Goal: Task Accomplishment & Management: Use online tool/utility

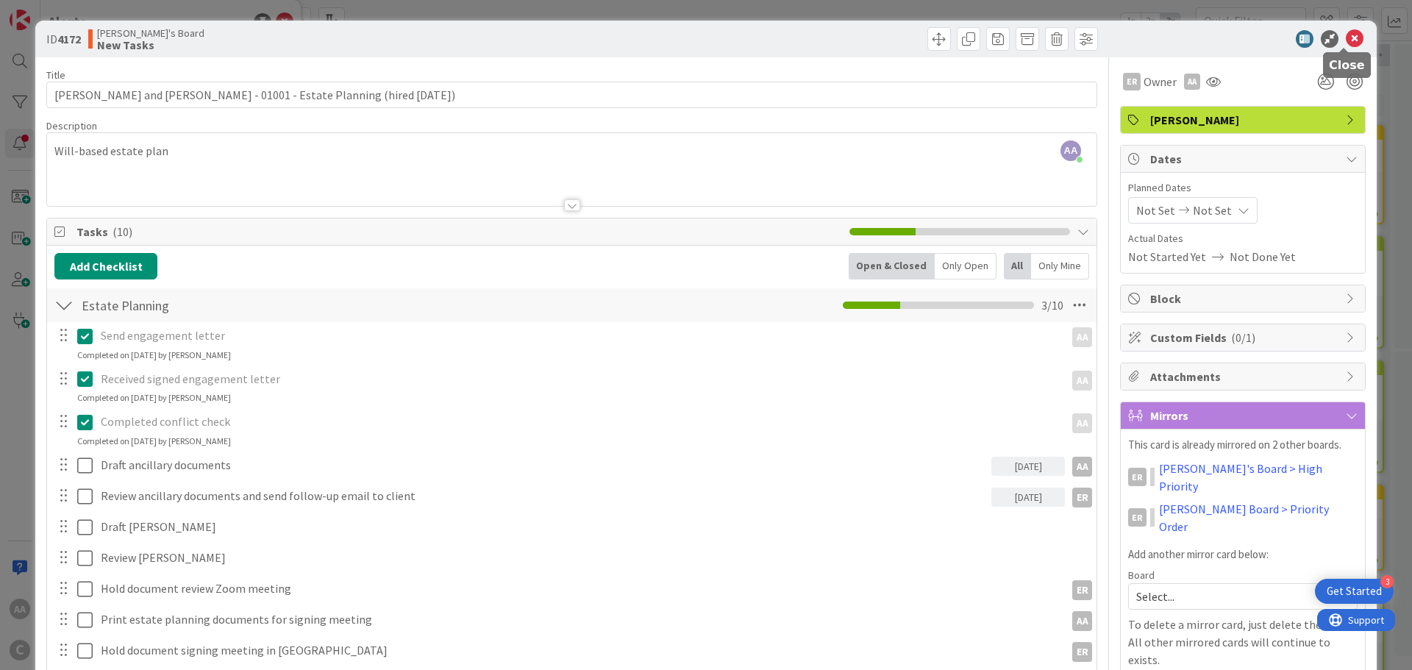
click at [1348, 39] on icon at bounding box center [1355, 39] width 18 height 18
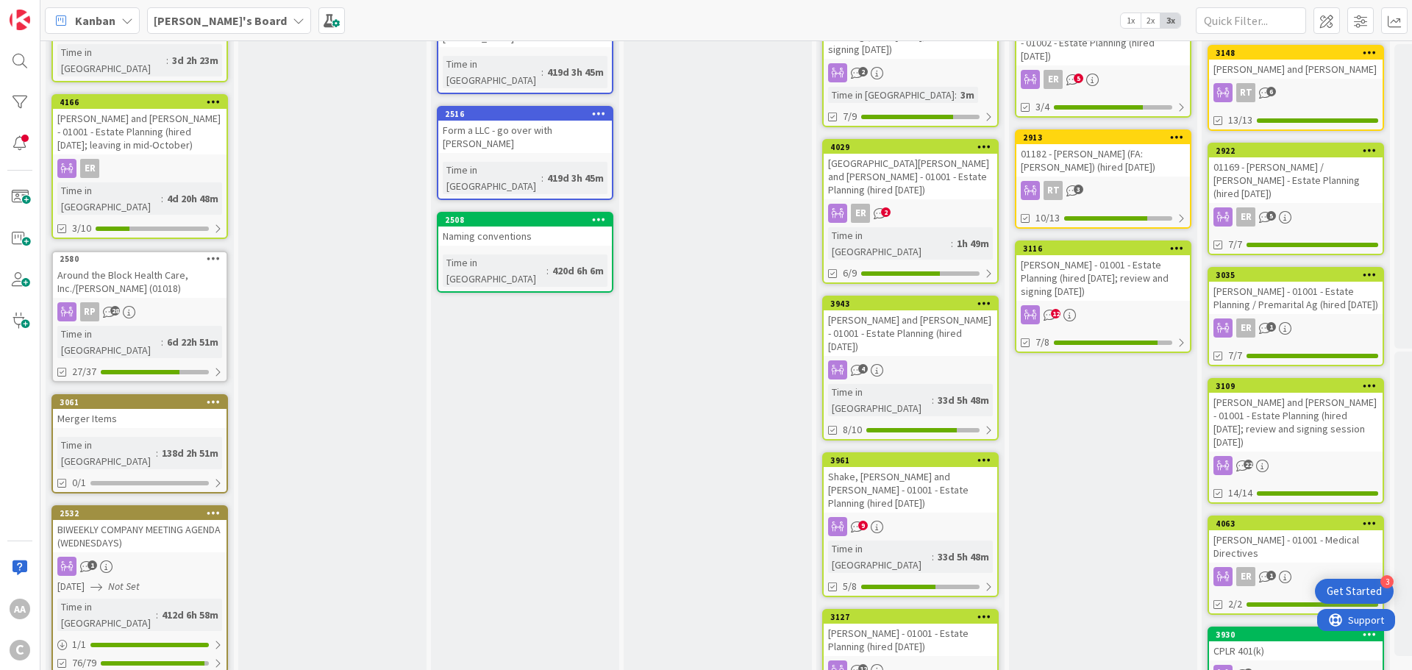
scroll to position [515, 0]
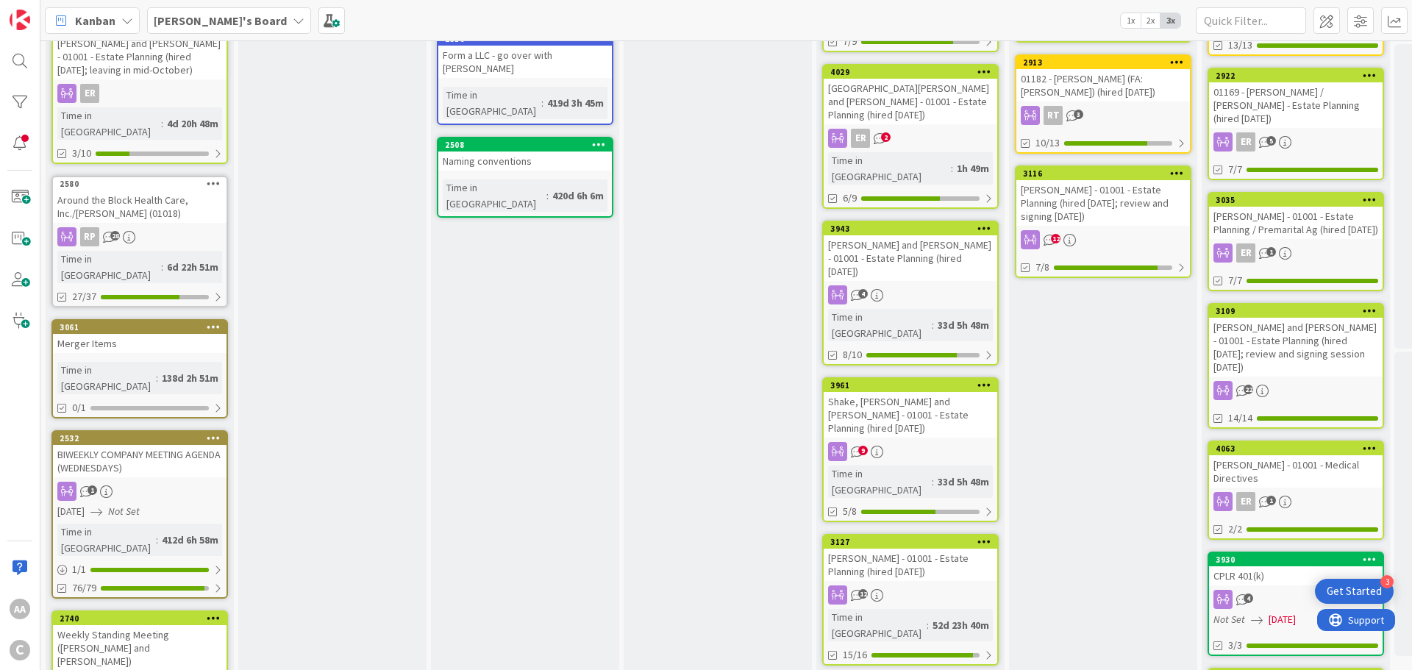
click at [135, 445] on div "BIWEEKLY COMPANY MEETING AGENDA (WEDNESDAYS)" at bounding box center [140, 461] width 174 height 32
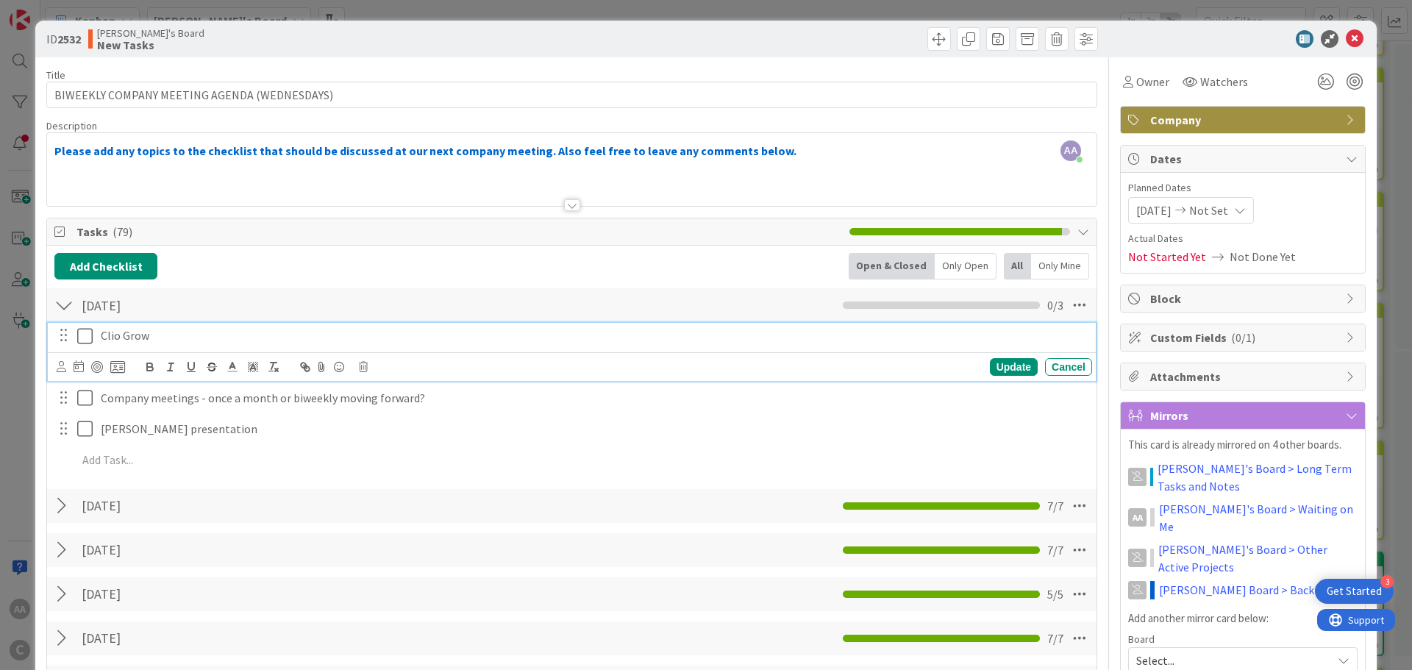
click at [87, 338] on icon at bounding box center [84, 336] width 15 height 18
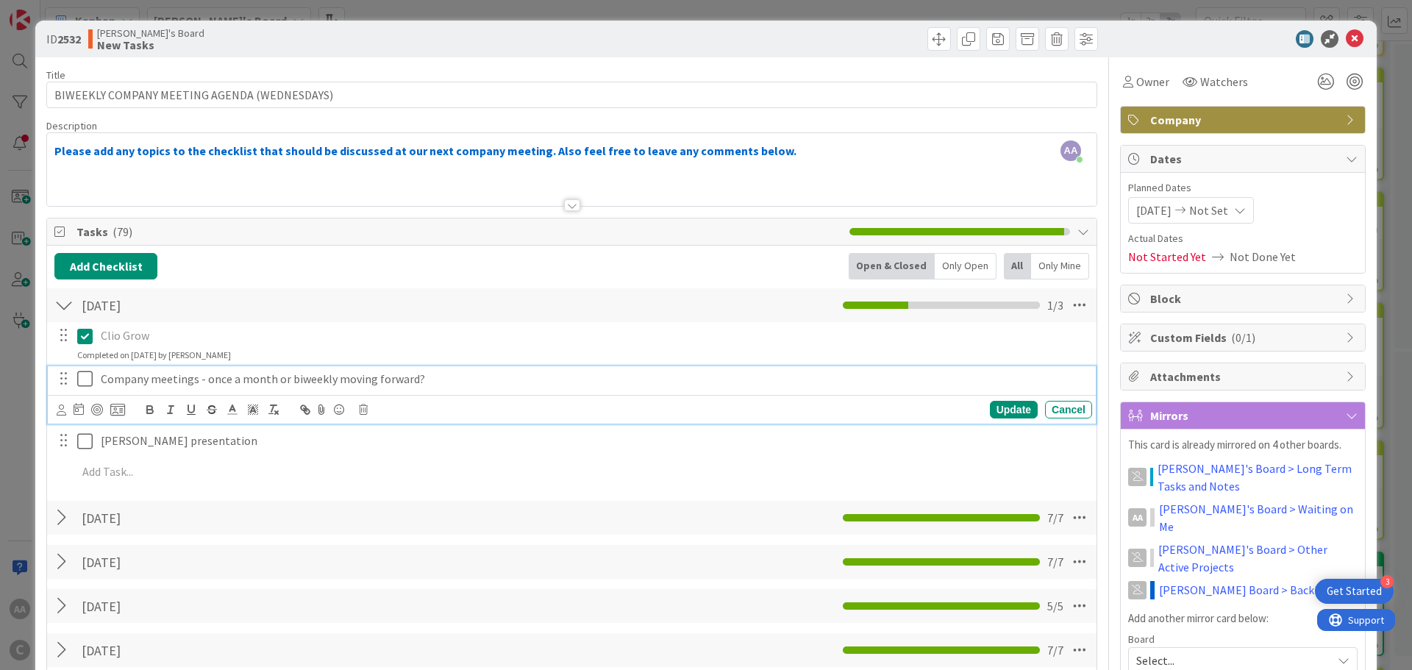
click at [90, 380] on icon at bounding box center [84, 379] width 15 height 18
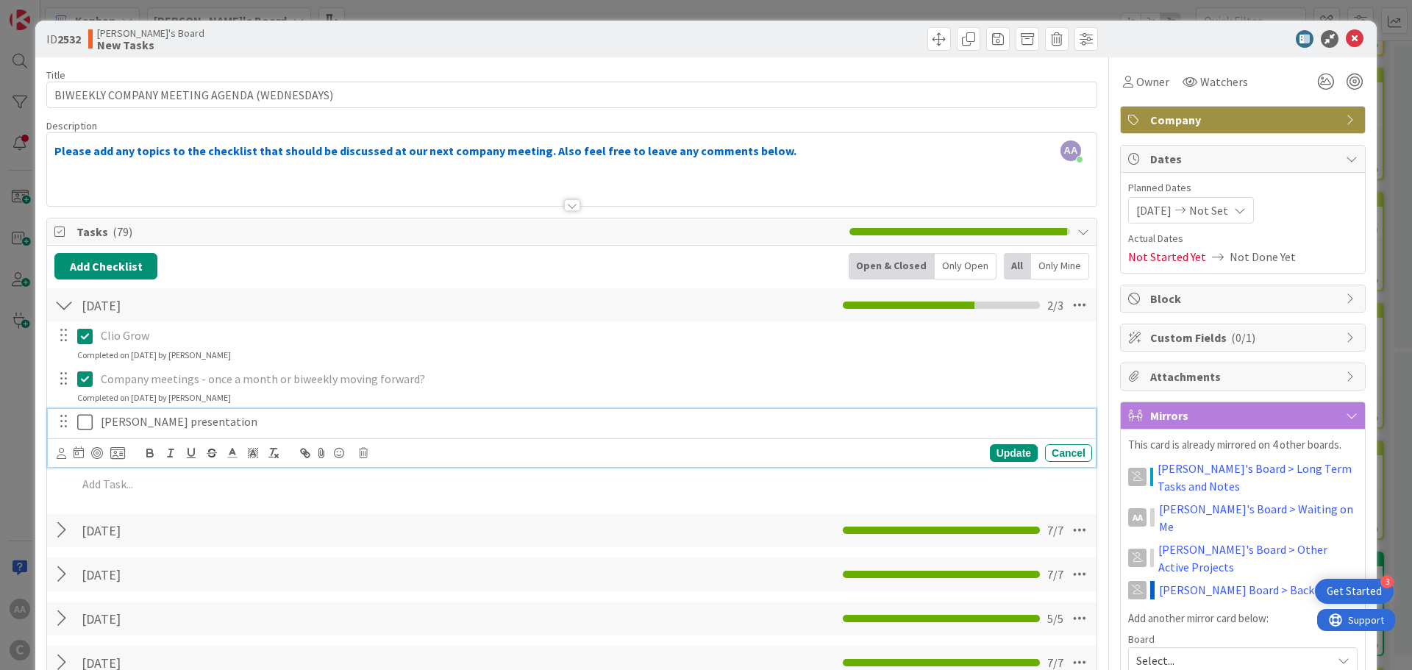
click at [85, 419] on icon at bounding box center [84, 422] width 15 height 18
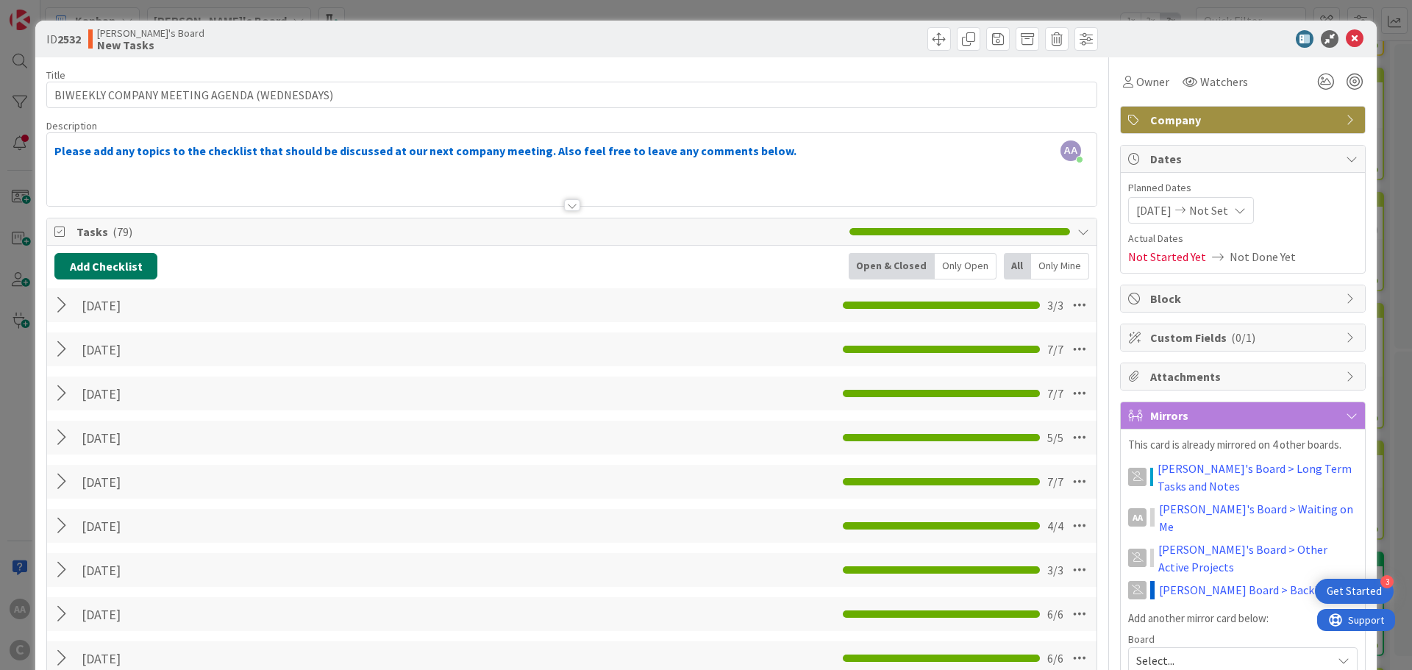
click at [129, 270] on button "Add Checklist" at bounding box center [105, 266] width 103 height 26
click at [121, 329] on input at bounding box center [176, 337] width 228 height 26
type input "[DATE]"
click at [85, 374] on button "Add" at bounding box center [81, 370] width 39 height 26
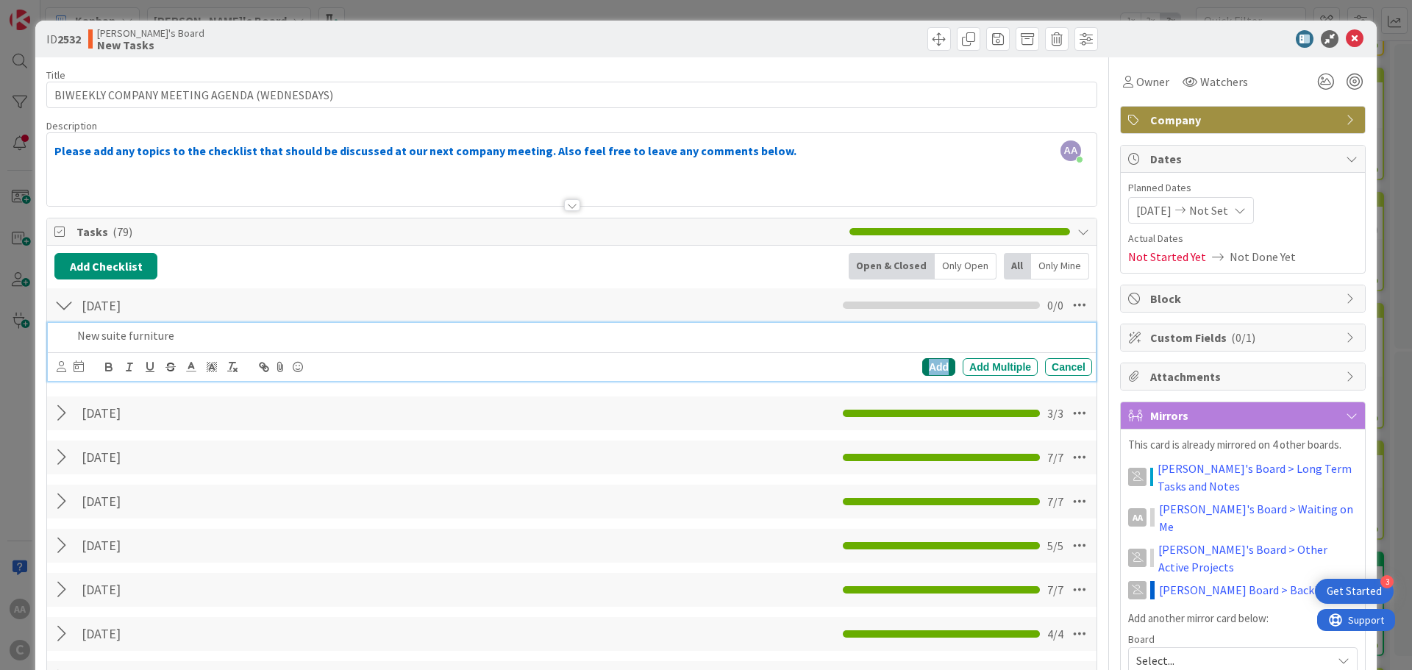
click at [925, 362] on div "Add" at bounding box center [938, 367] width 33 height 18
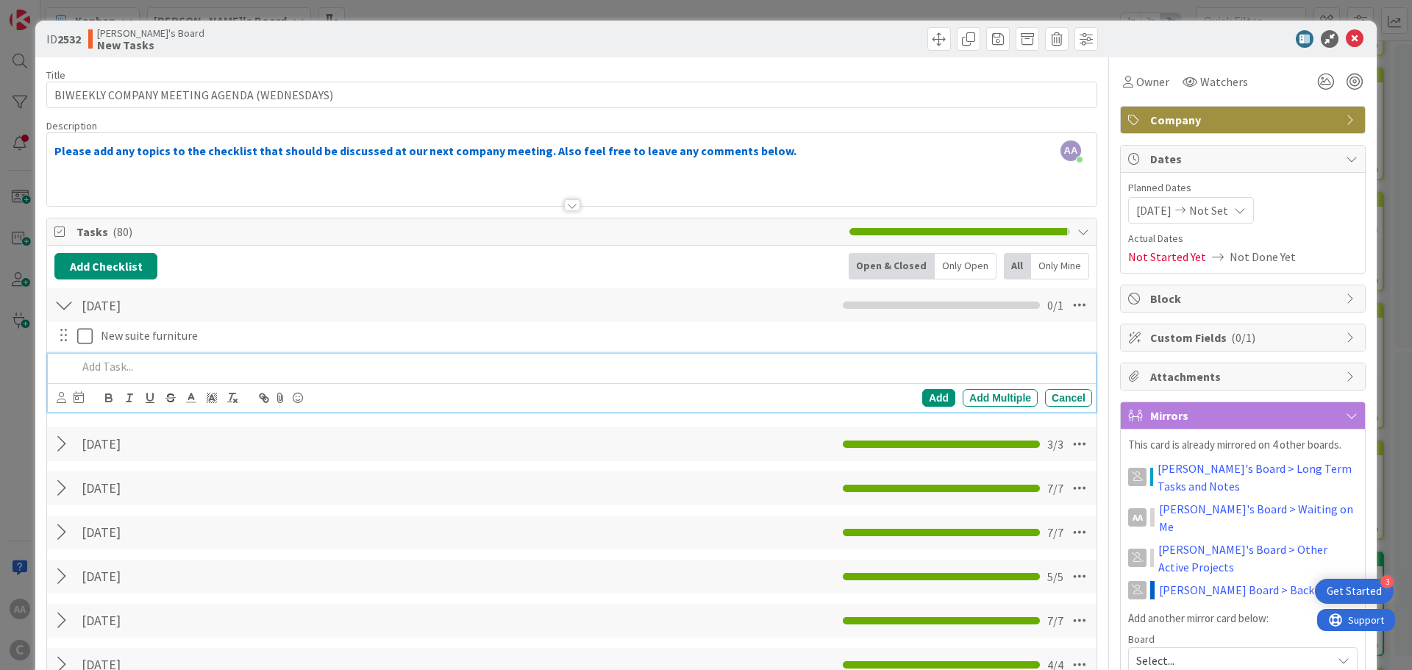
click at [124, 370] on p at bounding box center [581, 366] width 1009 height 17
click at [922, 394] on div "Add" at bounding box center [938, 398] width 33 height 18
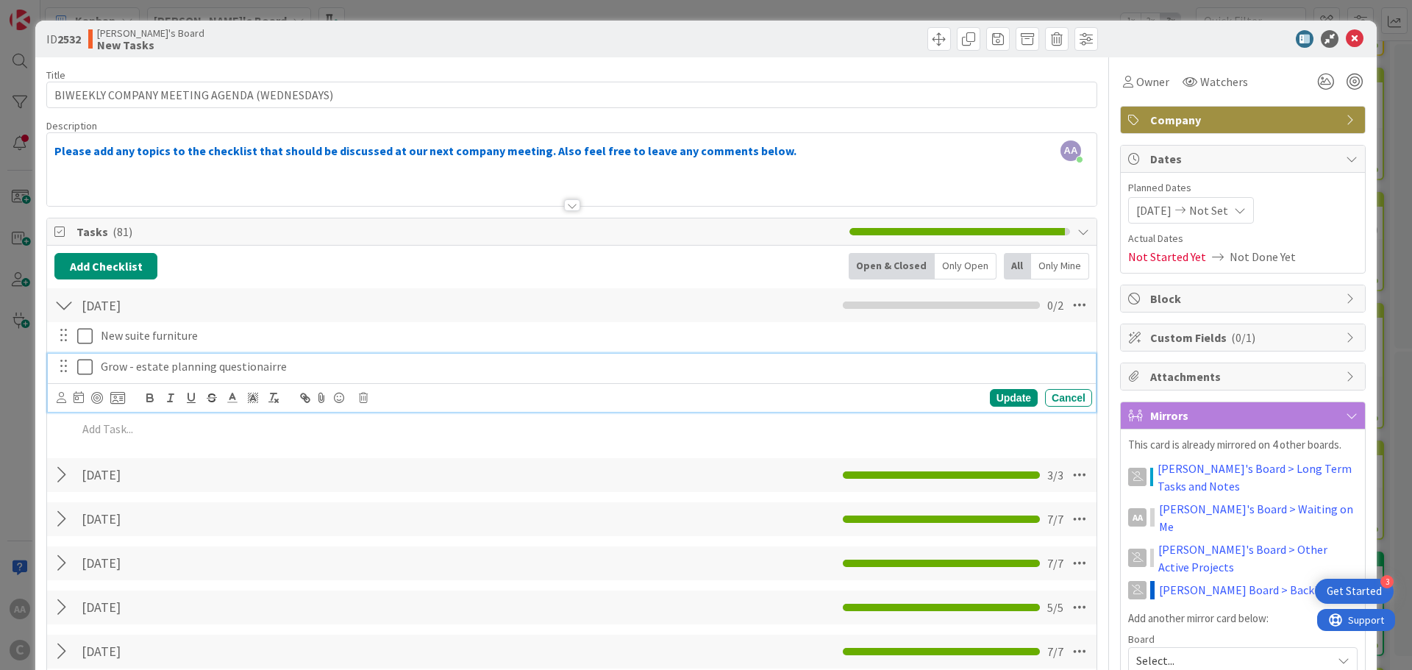
click at [226, 372] on p "Grow - estate planning questionairre" at bounding box center [593, 366] width 985 height 17
click at [235, 364] on p "Grow - estate planning questionairre" at bounding box center [593, 366] width 985 height 17
click at [1015, 399] on div "Update" at bounding box center [1014, 398] width 48 height 18
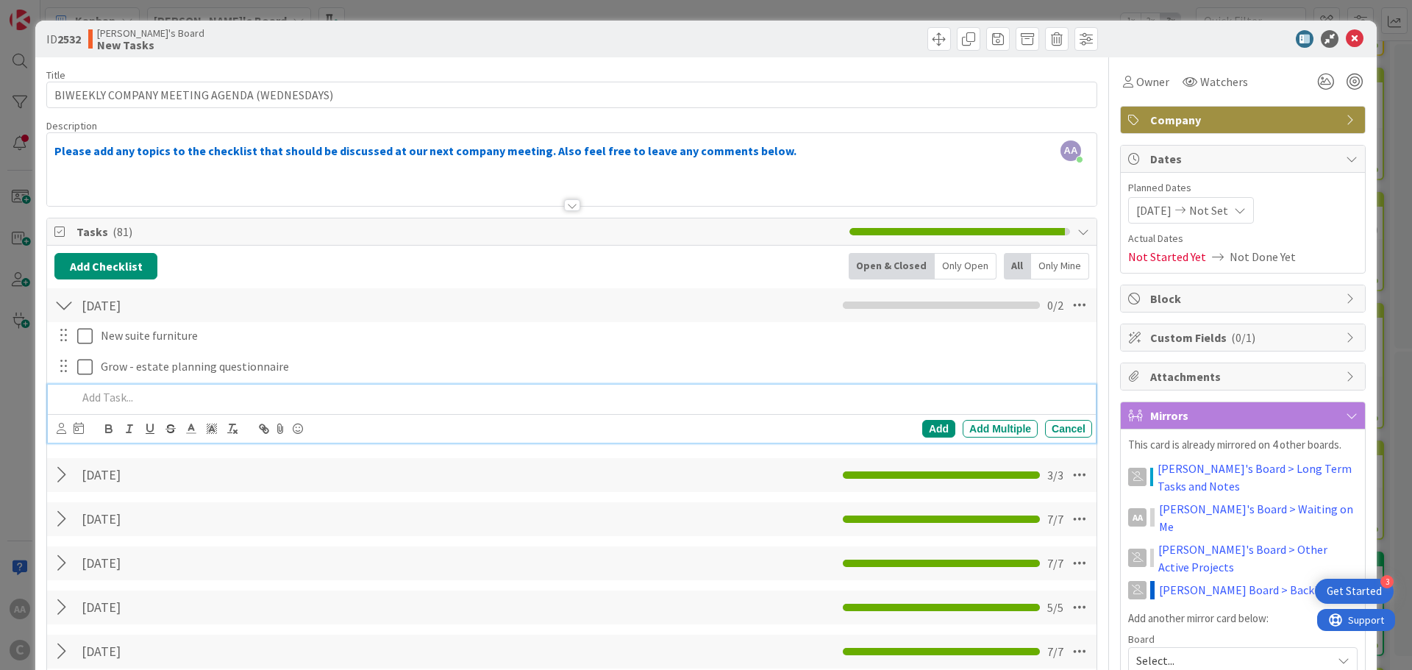
click at [141, 401] on p at bounding box center [581, 397] width 1009 height 17
click at [110, 395] on p at bounding box center [581, 397] width 1009 height 17
click at [932, 422] on div "Add" at bounding box center [938, 429] width 33 height 18
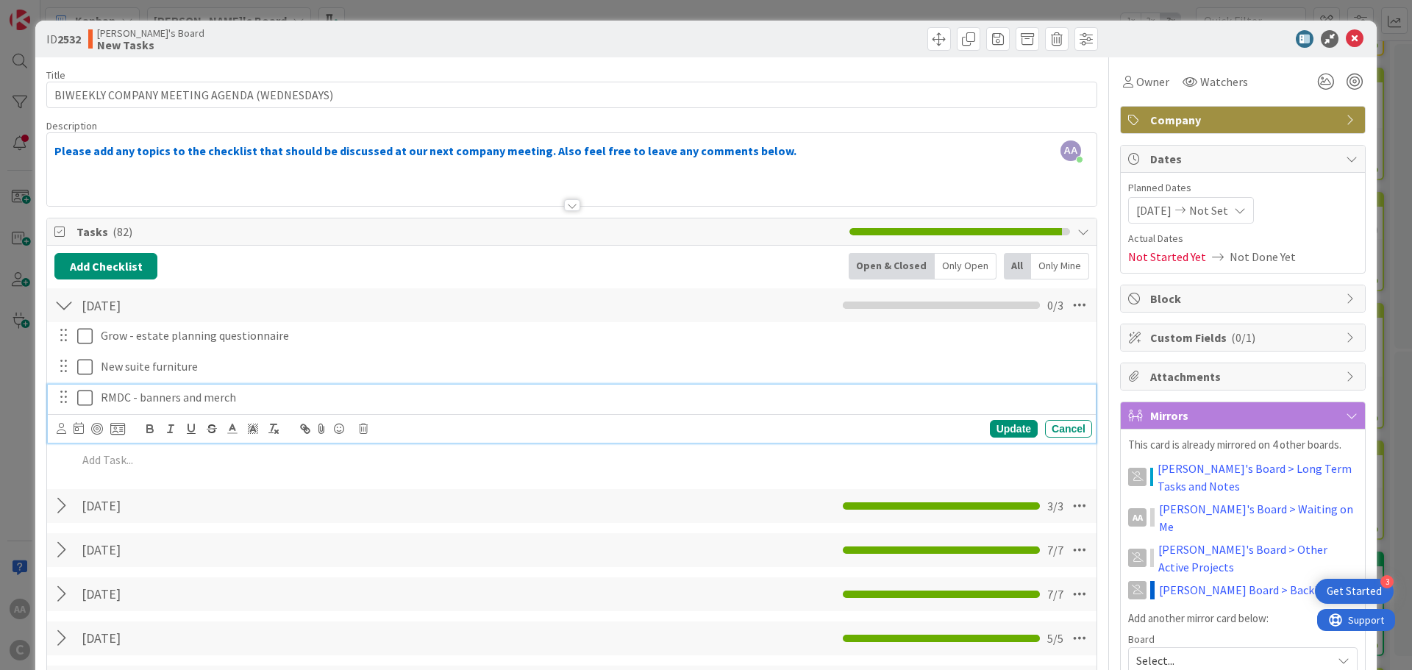
click at [137, 398] on p "RMDC - banners and merch" at bounding box center [593, 397] width 985 height 17
click at [1007, 433] on div "Update" at bounding box center [1014, 429] width 48 height 18
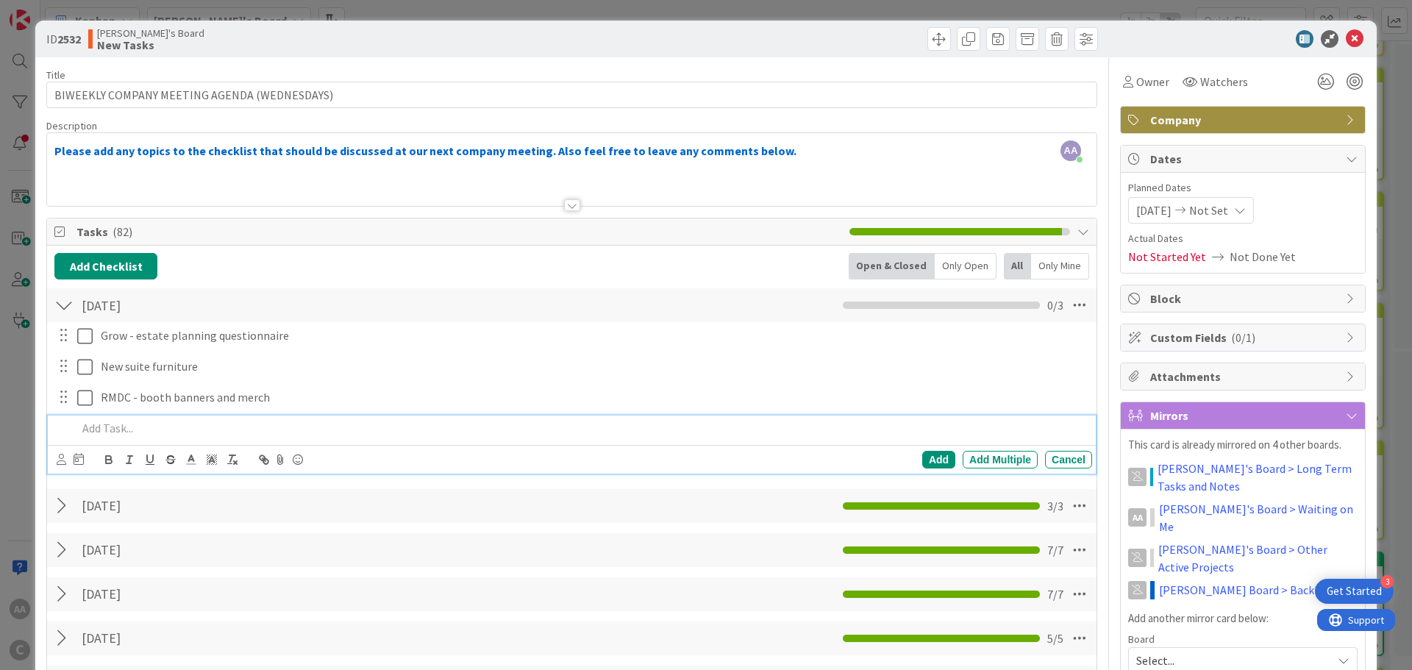
click at [113, 432] on p at bounding box center [581, 428] width 1009 height 17
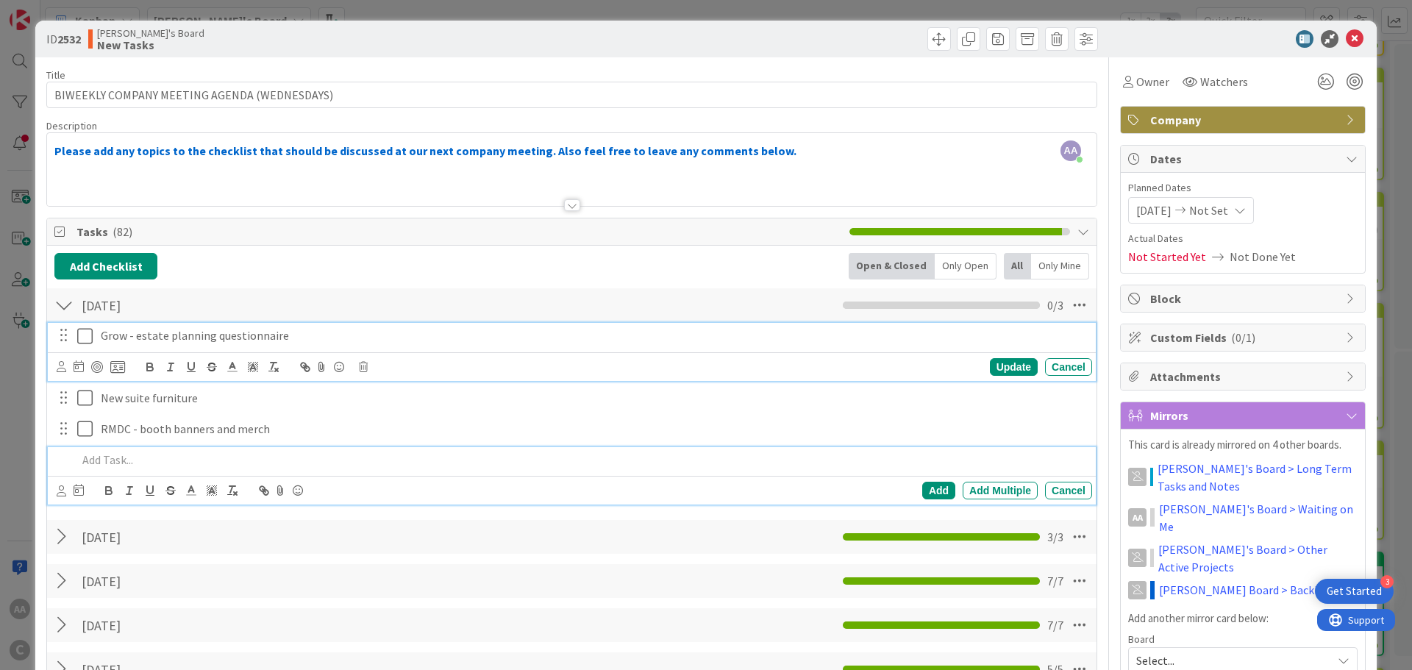
click at [285, 337] on p "Grow - estate planning questionnaire" at bounding box center [593, 335] width 985 height 17
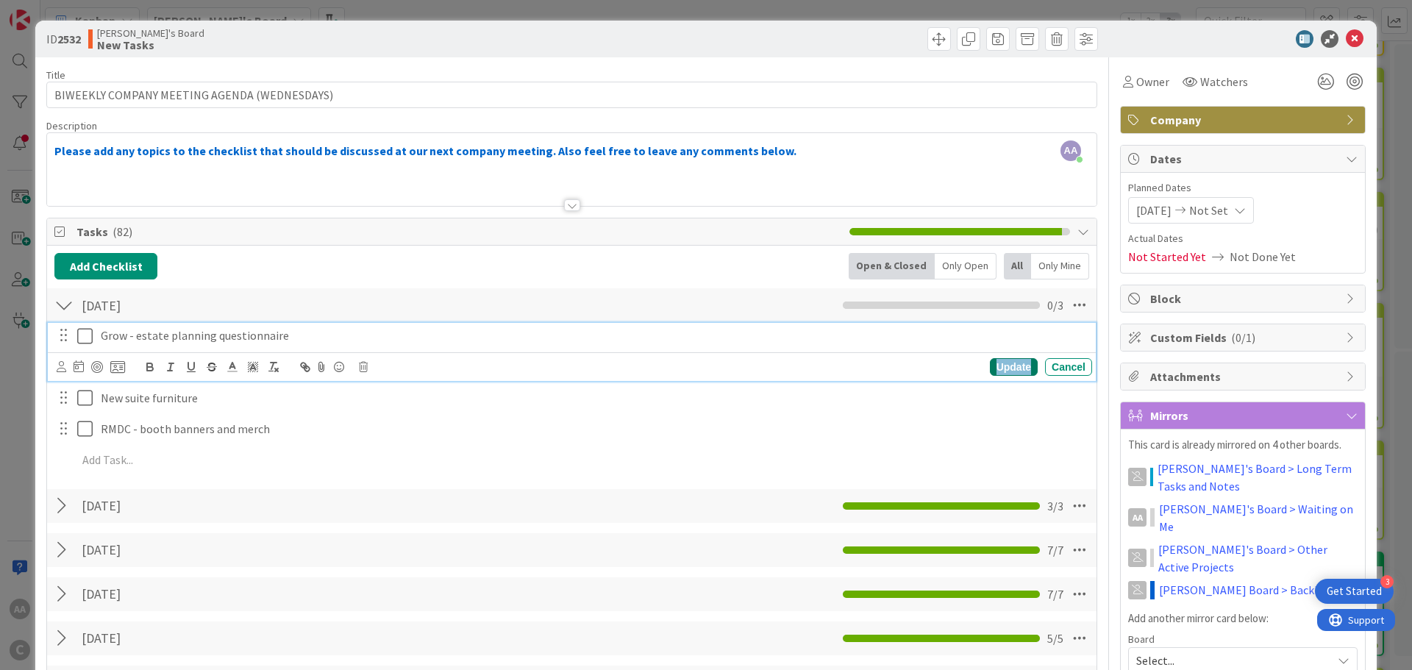
click at [1001, 365] on div "Update" at bounding box center [1014, 367] width 48 height 18
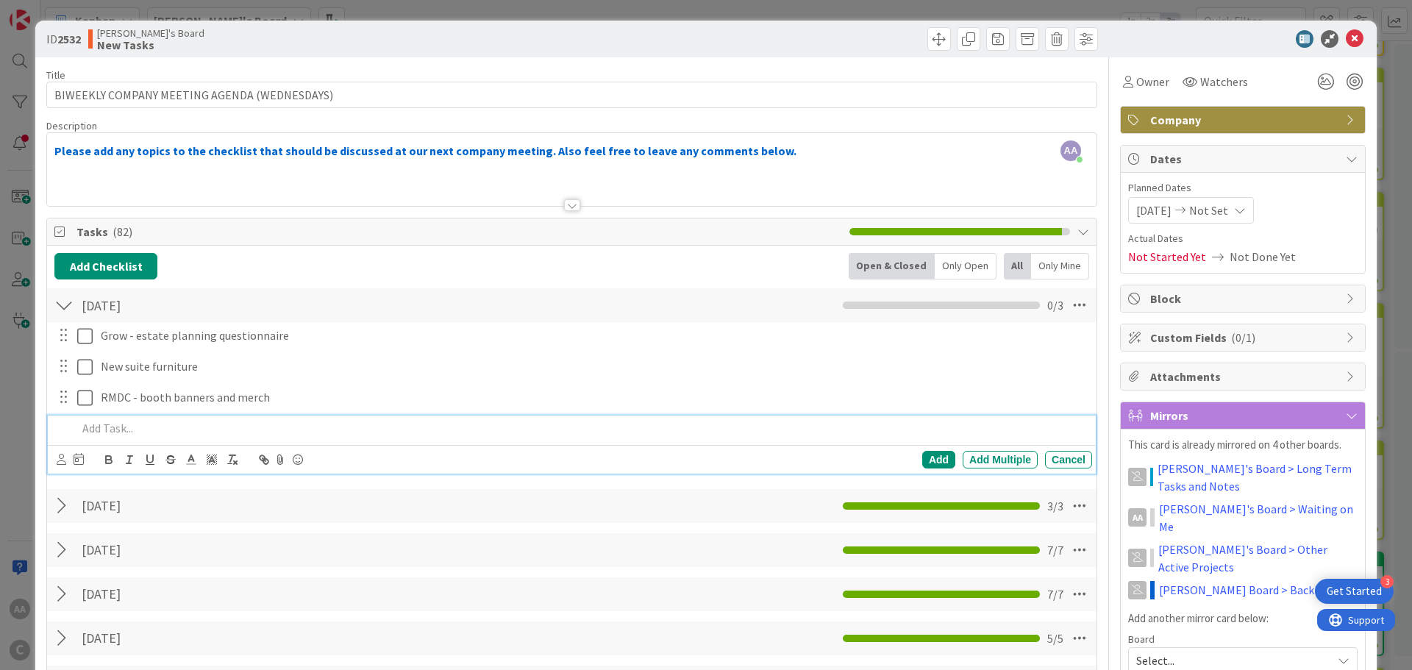
click at [104, 425] on p at bounding box center [581, 428] width 1009 height 17
click at [1057, 466] on div "Cancel" at bounding box center [1068, 460] width 47 height 18
click at [125, 427] on p at bounding box center [581, 428] width 1009 height 17
click at [87, 429] on p at bounding box center [581, 428] width 1009 height 17
click at [126, 428] on p "CLE with me on commercial real estate negotiations, both in leases and purchases" at bounding box center [581, 428] width 1009 height 17
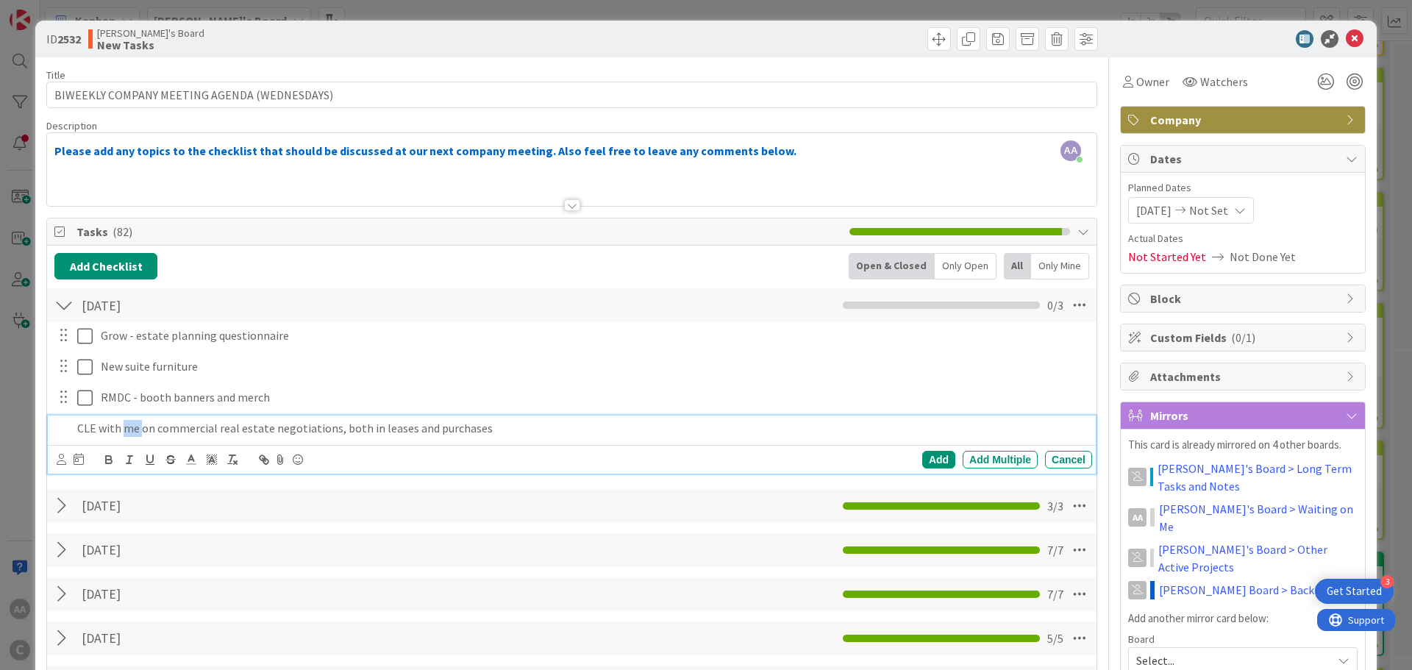
click at [126, 428] on p "CLE with me on commercial real estate negotiations, both in leases and purchases" at bounding box center [581, 428] width 1009 height 17
click at [930, 455] on div "Add" at bounding box center [938, 460] width 33 height 18
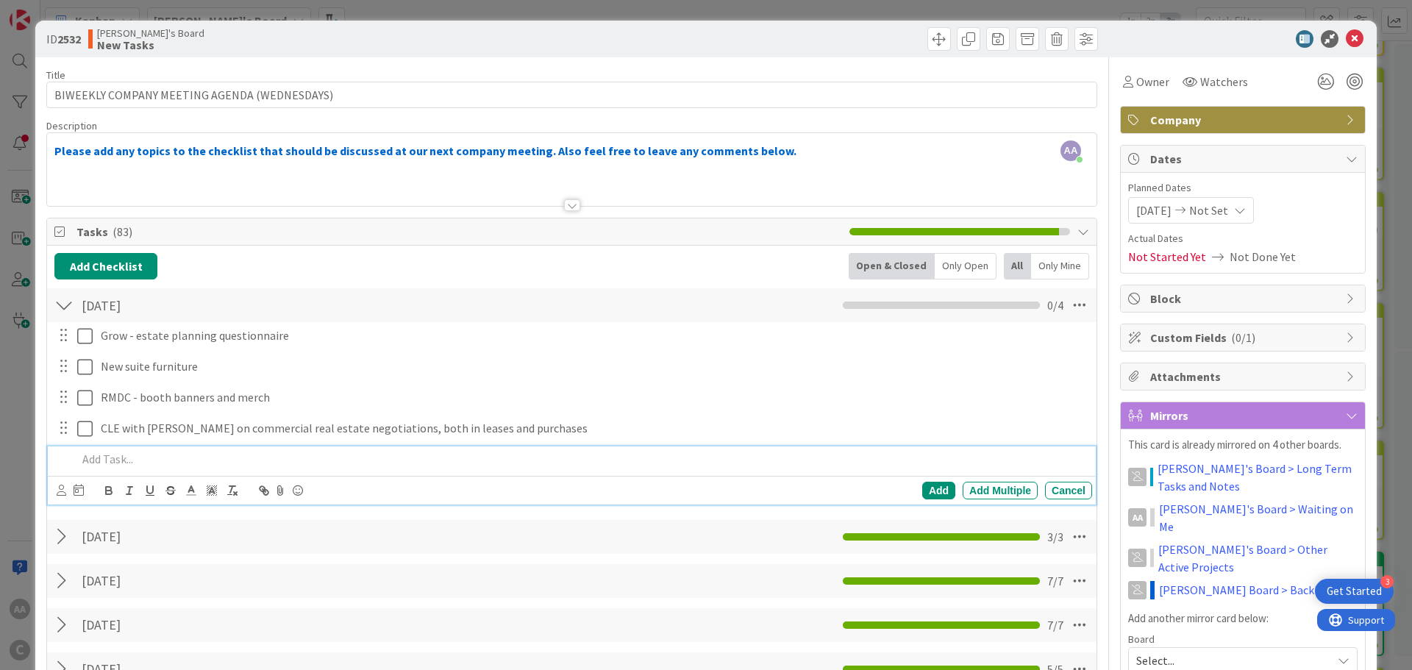
click at [170, 456] on p at bounding box center [581, 459] width 1009 height 17
click at [82, 461] on p "trademark/tradename filings and privacy policies" at bounding box center [581, 459] width 1009 height 17
click at [399, 455] on p "Trademark/tradename filings and privacy policies" at bounding box center [581, 459] width 1009 height 17
click at [937, 489] on div "Add" at bounding box center [938, 491] width 33 height 18
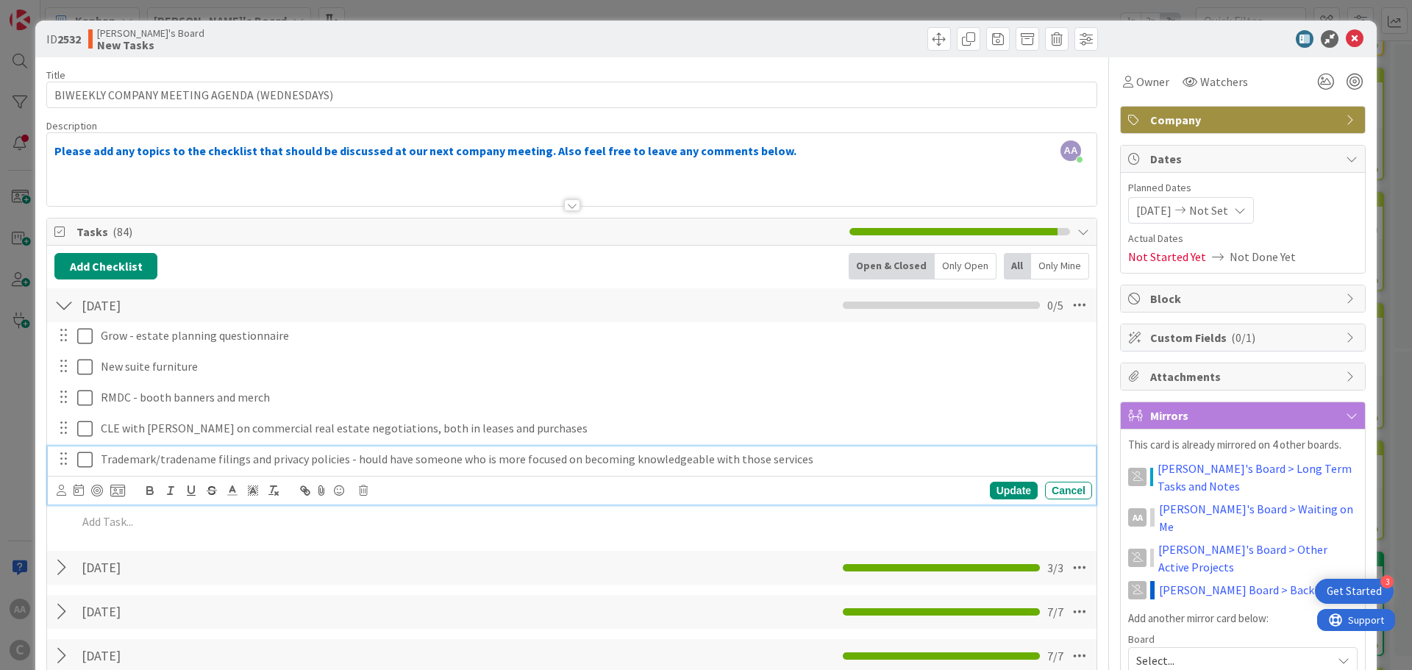
click at [357, 462] on p "Trademark/tradename filings and privacy policies - hould have someone who is mo…" at bounding box center [593, 459] width 985 height 17
click at [353, 459] on p "Trademark/tradename filings and privacy policies - hould have someone who is mo…" at bounding box center [593, 459] width 985 height 17
click at [1000, 499] on div "Update Cancel" at bounding box center [574, 490] width 1035 height 21
click at [996, 494] on div "Update" at bounding box center [1014, 491] width 48 height 18
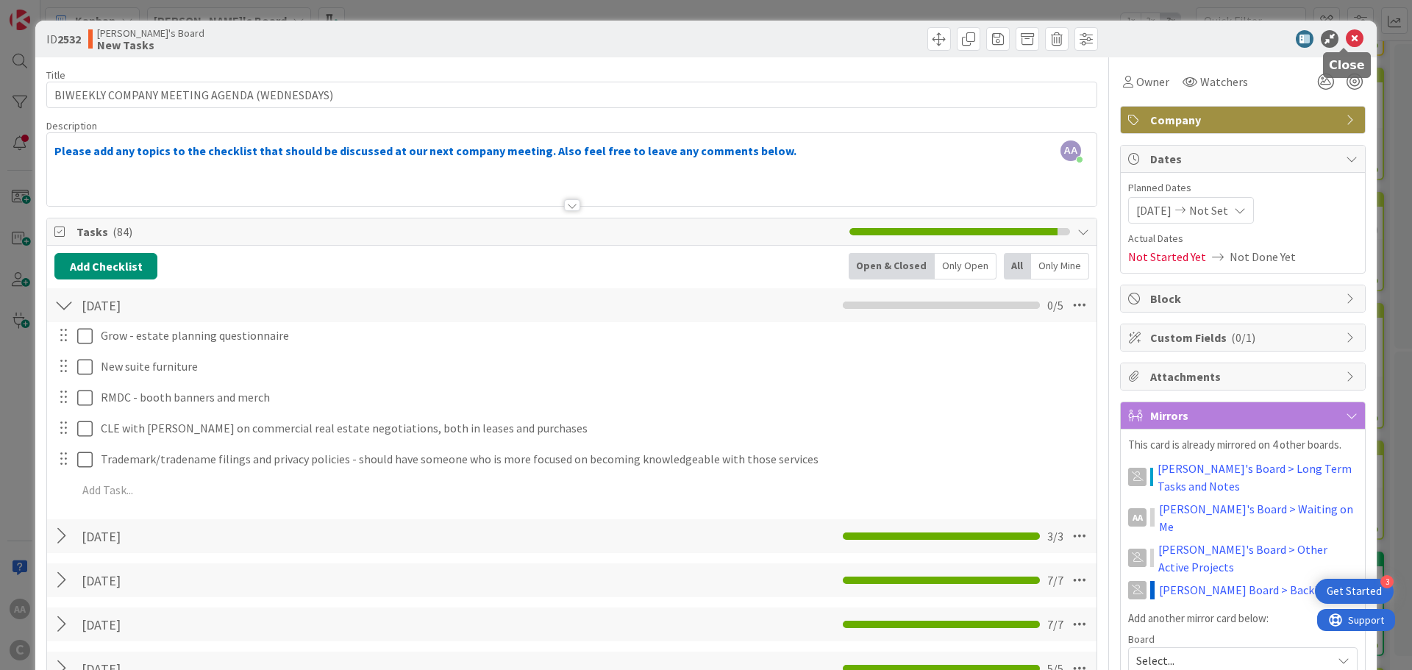
click at [1346, 41] on icon at bounding box center [1355, 39] width 18 height 18
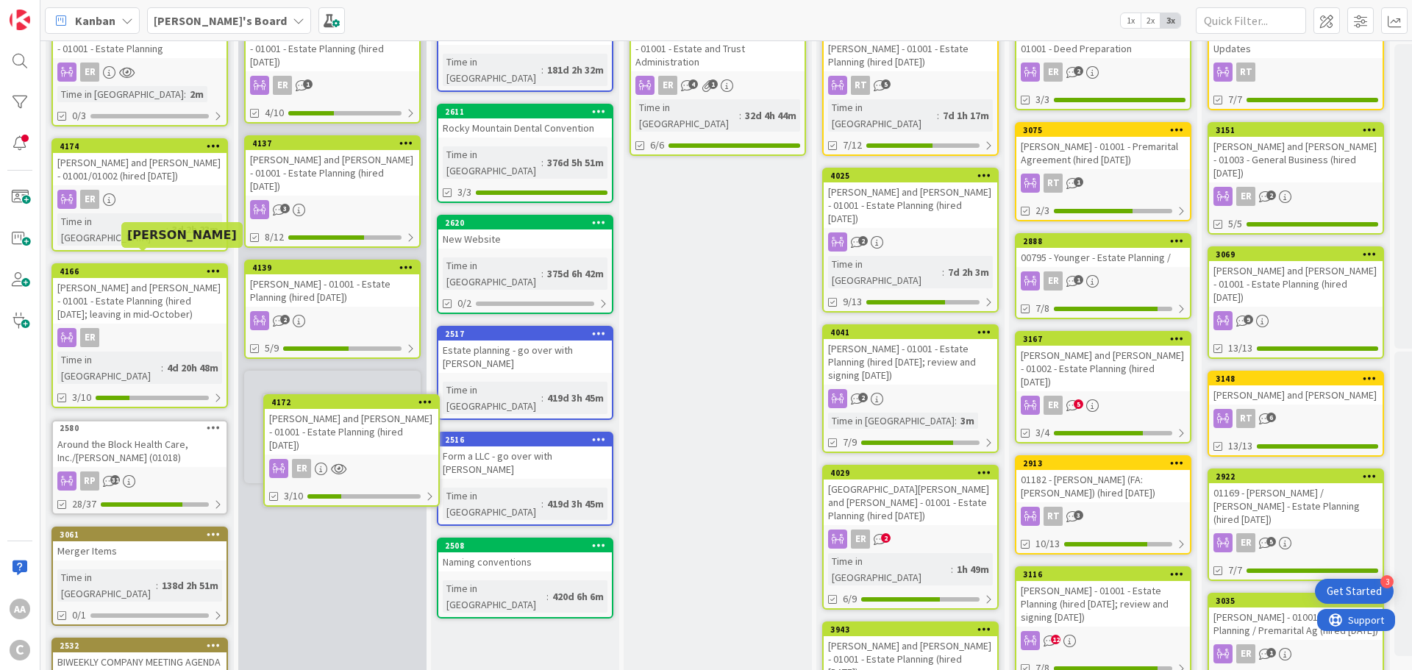
scroll to position [118, 0]
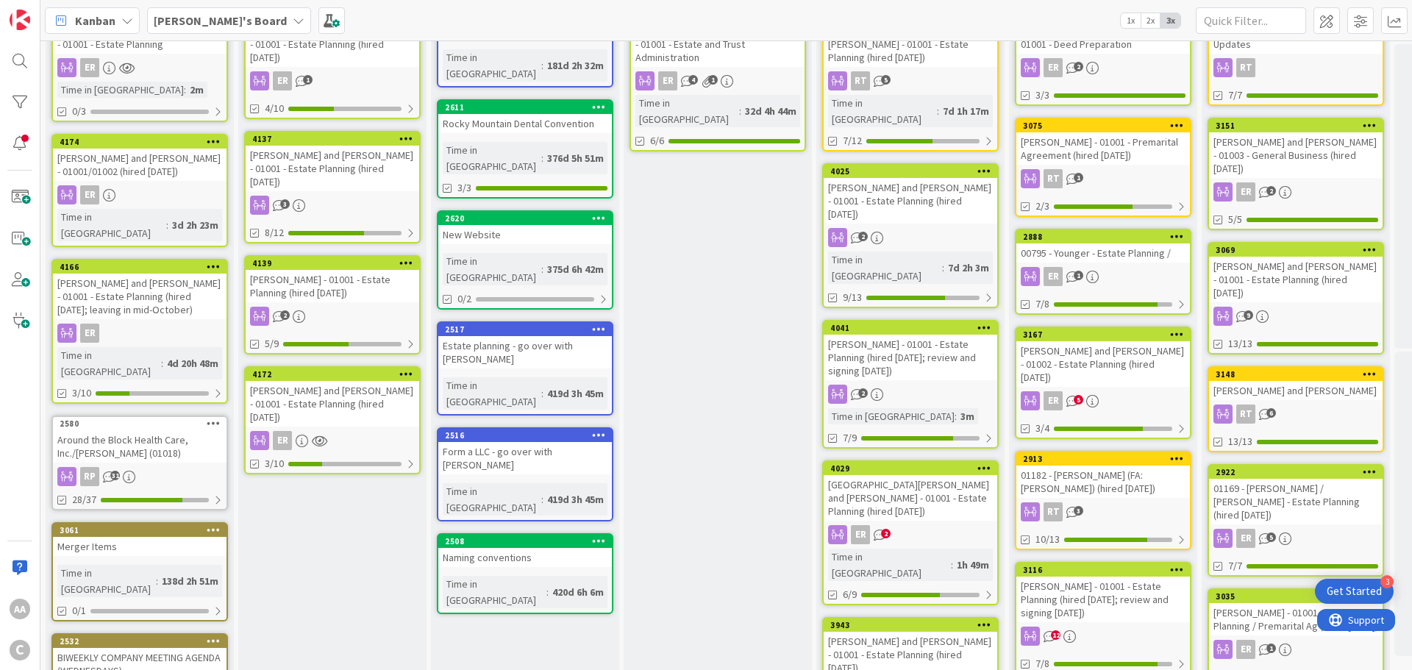
click at [310, 270] on div "[PERSON_NAME] - 01001 - Estate Planning (hired [DATE])" at bounding box center [333, 286] width 174 height 32
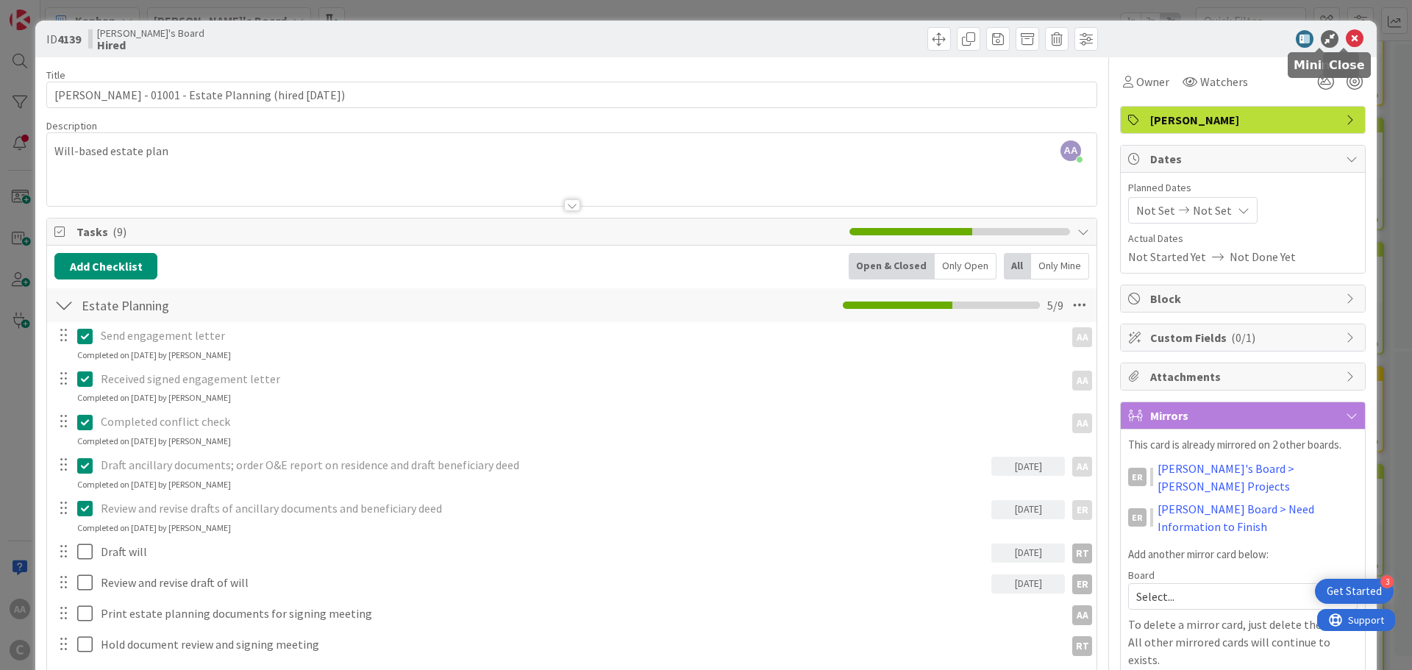
click at [1350, 43] on icon at bounding box center [1355, 39] width 18 height 18
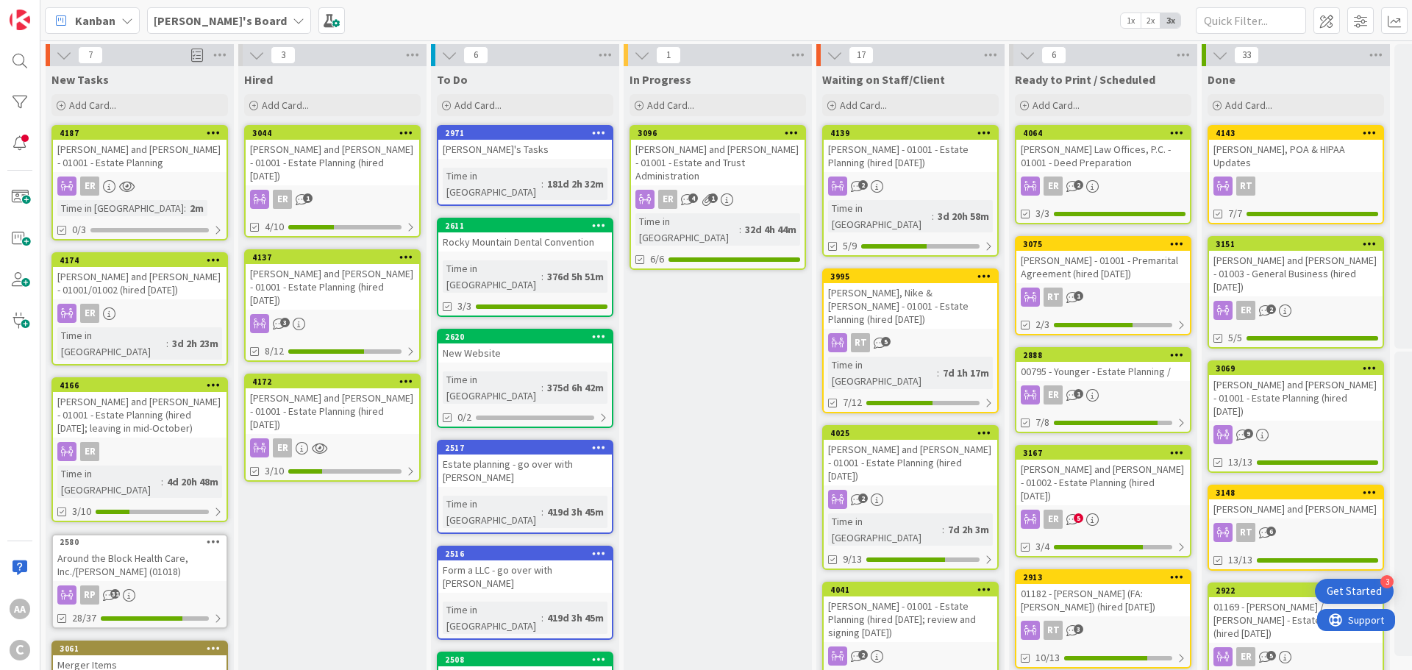
click at [276, 264] on div "[PERSON_NAME] and [PERSON_NAME] - 01001 - Estate Planning (hired [DATE])" at bounding box center [333, 287] width 174 height 46
